Goal: Information Seeking & Learning: Learn about a topic

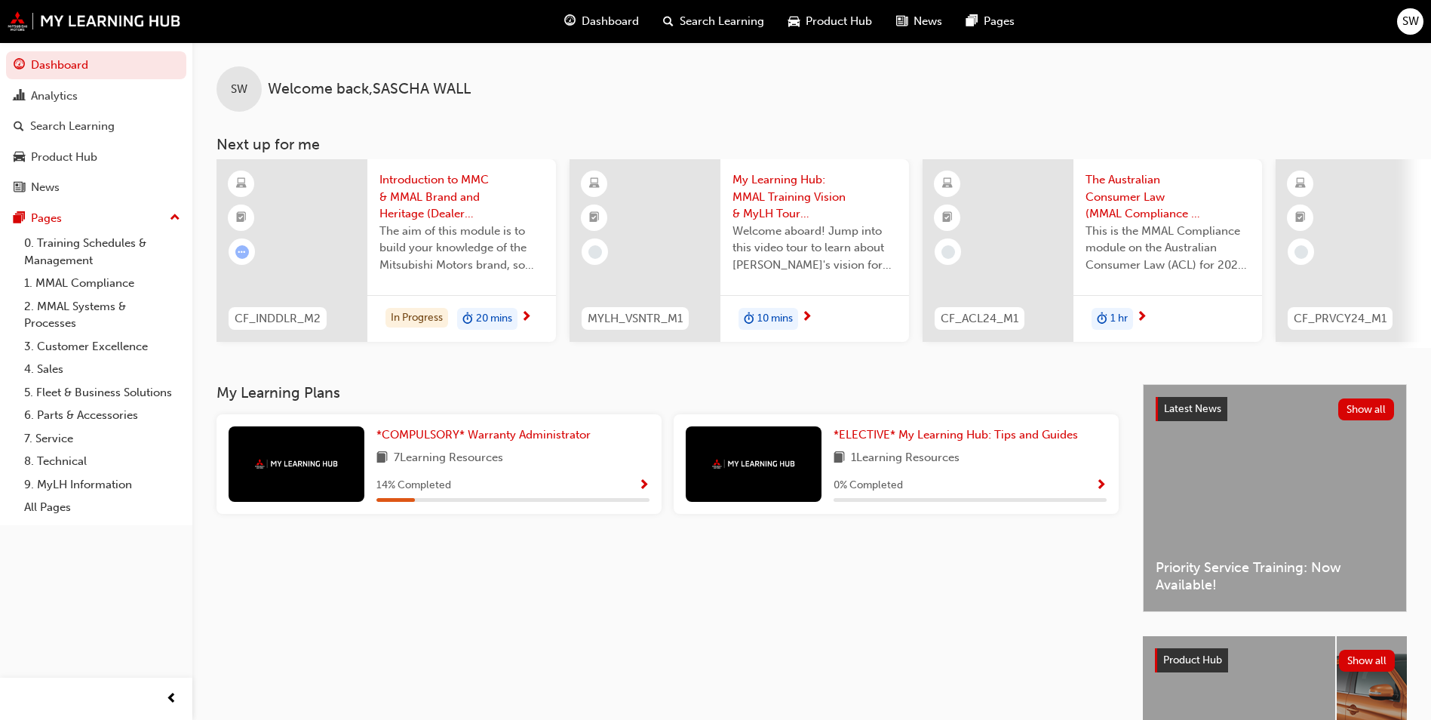
click at [504, 233] on span "The aim of this module is to build your knowledge of the Mitsubishi Motors bran…" at bounding box center [461, 248] width 164 height 51
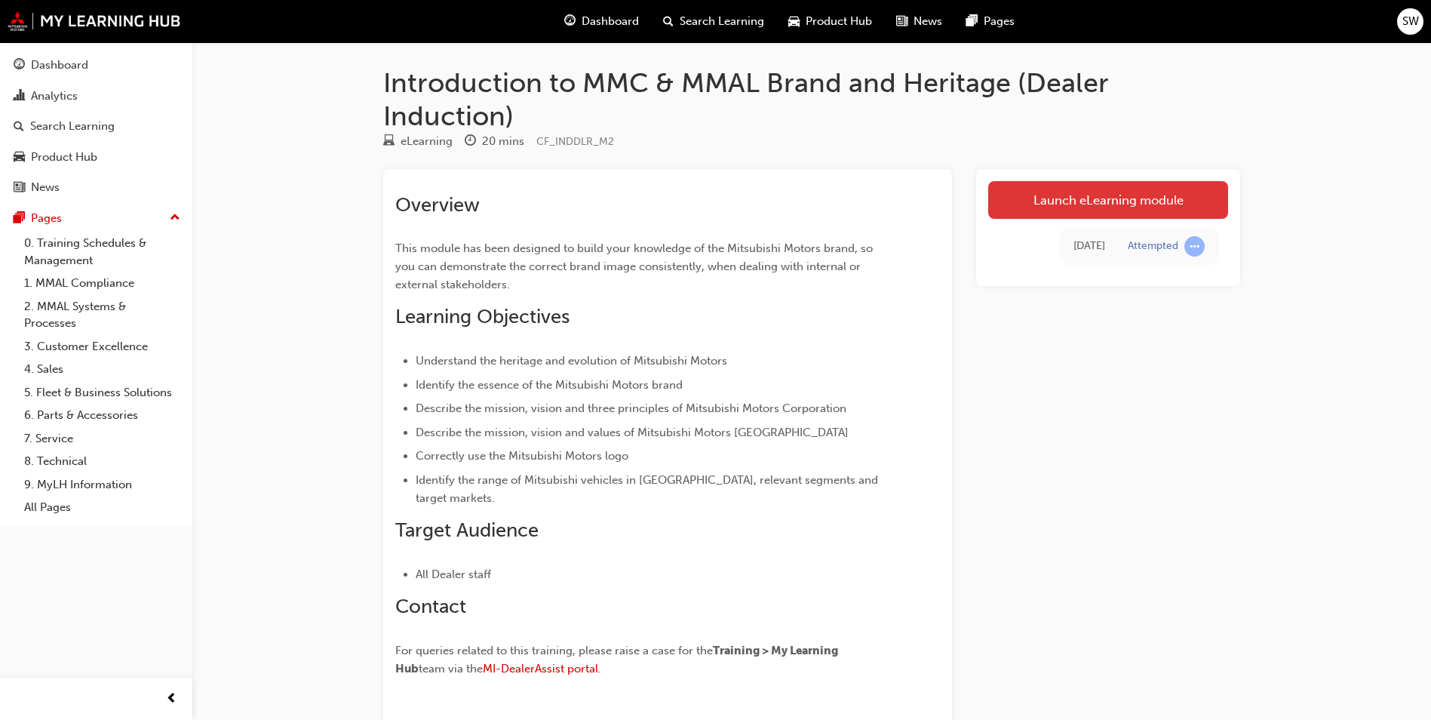
click at [1115, 196] on link "Launch eLearning module" at bounding box center [1108, 200] width 240 height 38
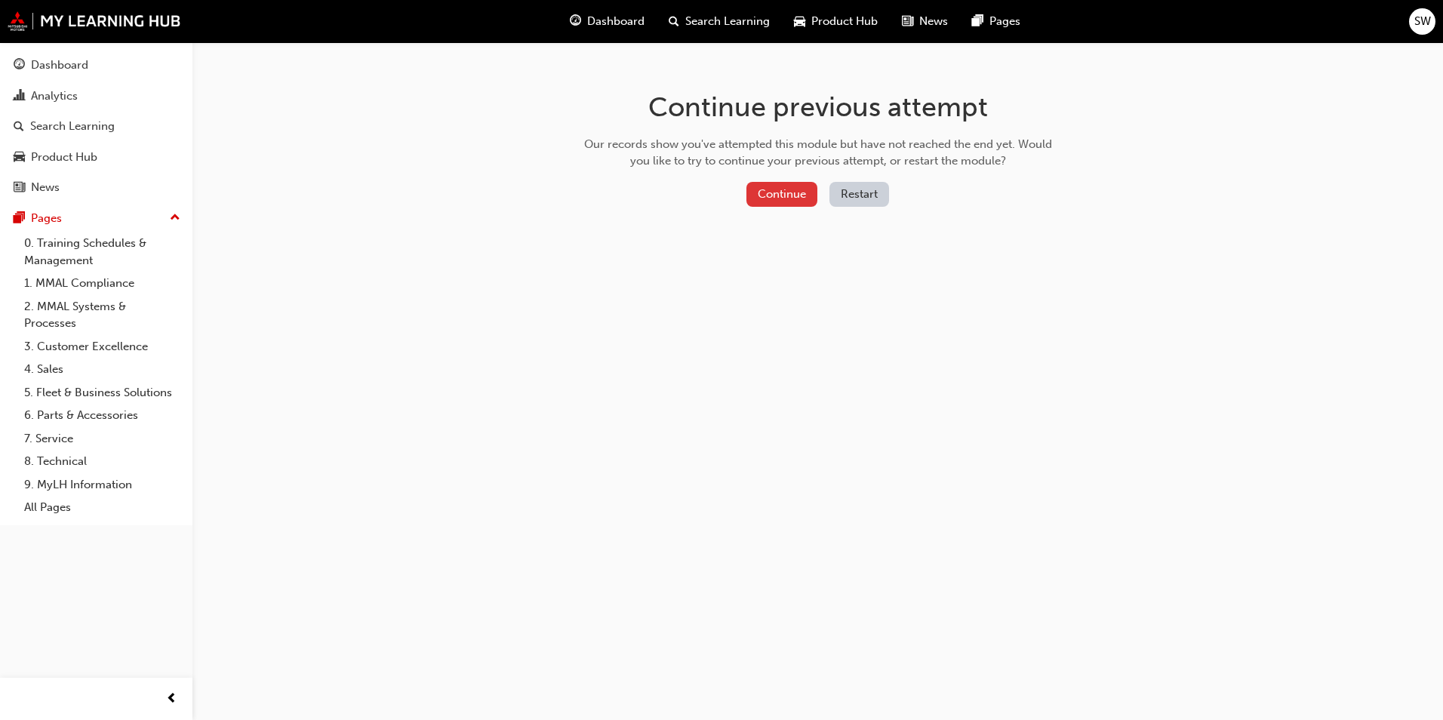
click at [791, 202] on button "Continue" at bounding box center [781, 194] width 71 height 25
